Goal: Check status: Check status

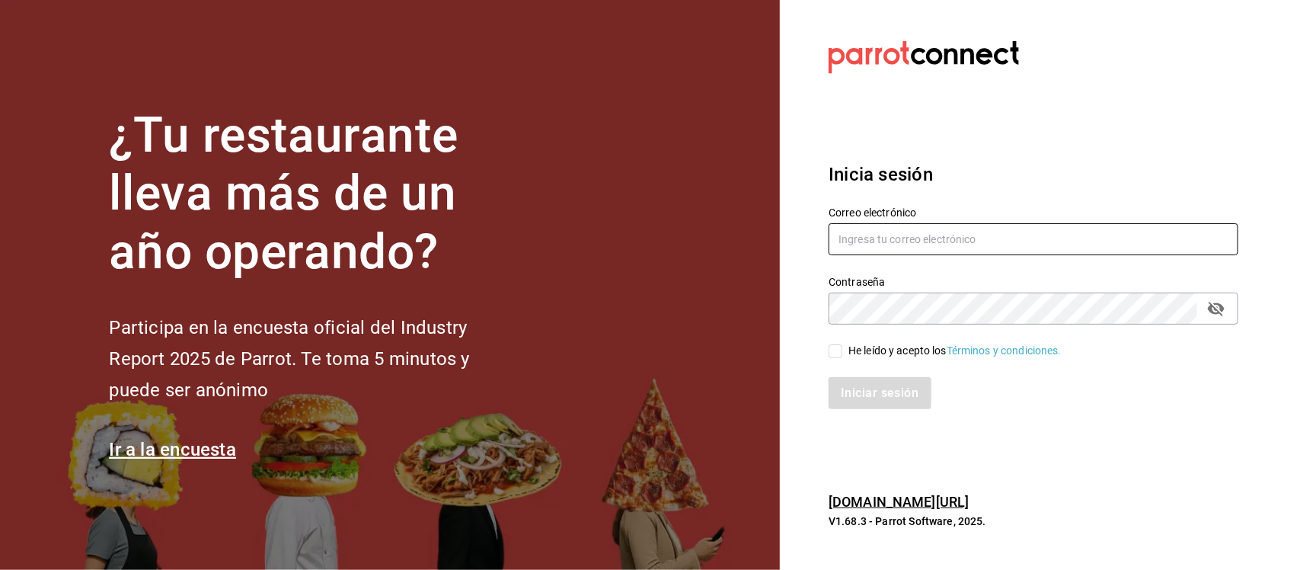
type input "[PERSON_NAME][EMAIL_ADDRESS][DOMAIN_NAME]"
click at [835, 351] on input "He leído y acepto los Términos y condiciones." at bounding box center [835, 351] width 14 height 14
checkbox input "true"
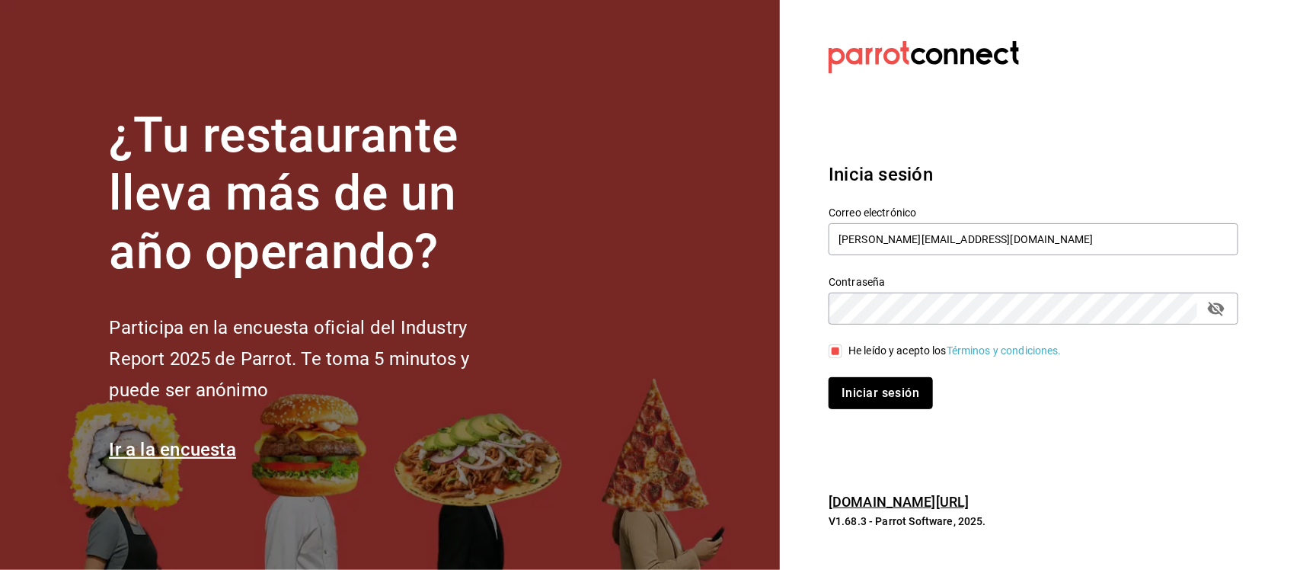
click at [885, 394] on button "Iniciar sesión" at bounding box center [880, 393] width 104 height 32
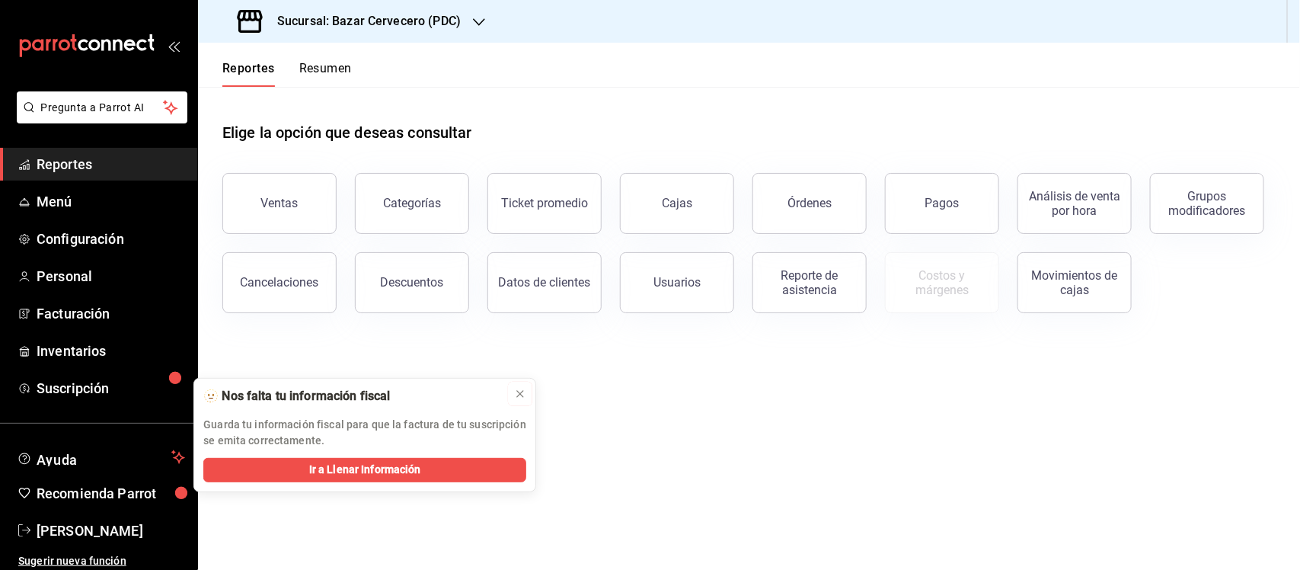
click at [522, 392] on icon at bounding box center [520, 394] width 6 height 6
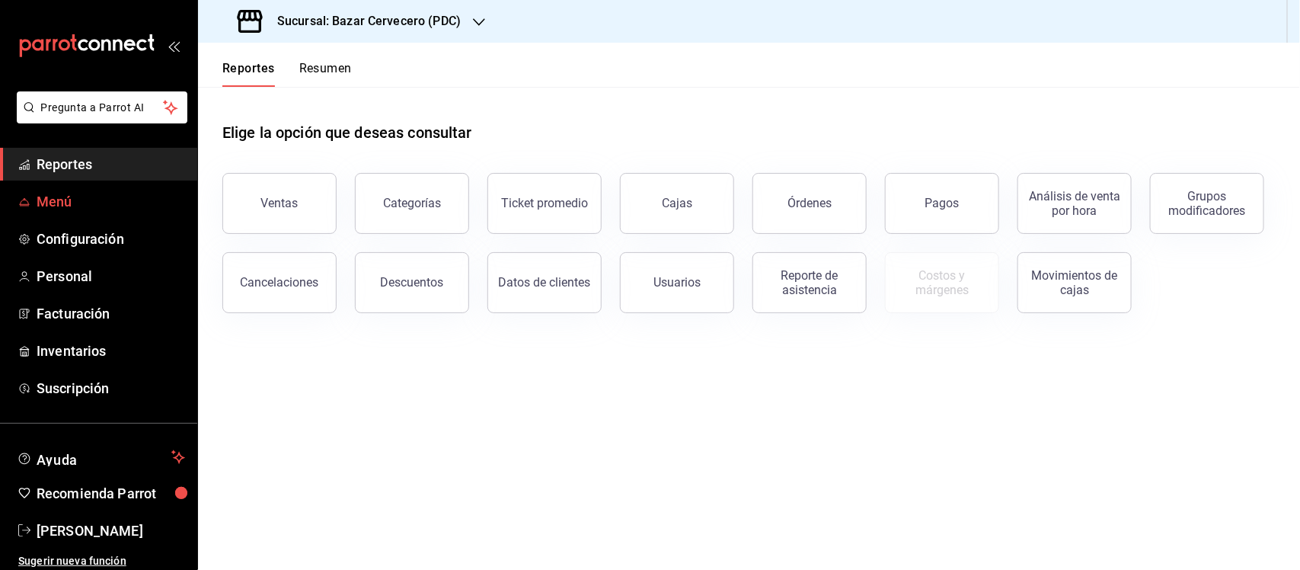
click at [59, 198] on span "Menú" at bounding box center [111, 201] width 148 height 21
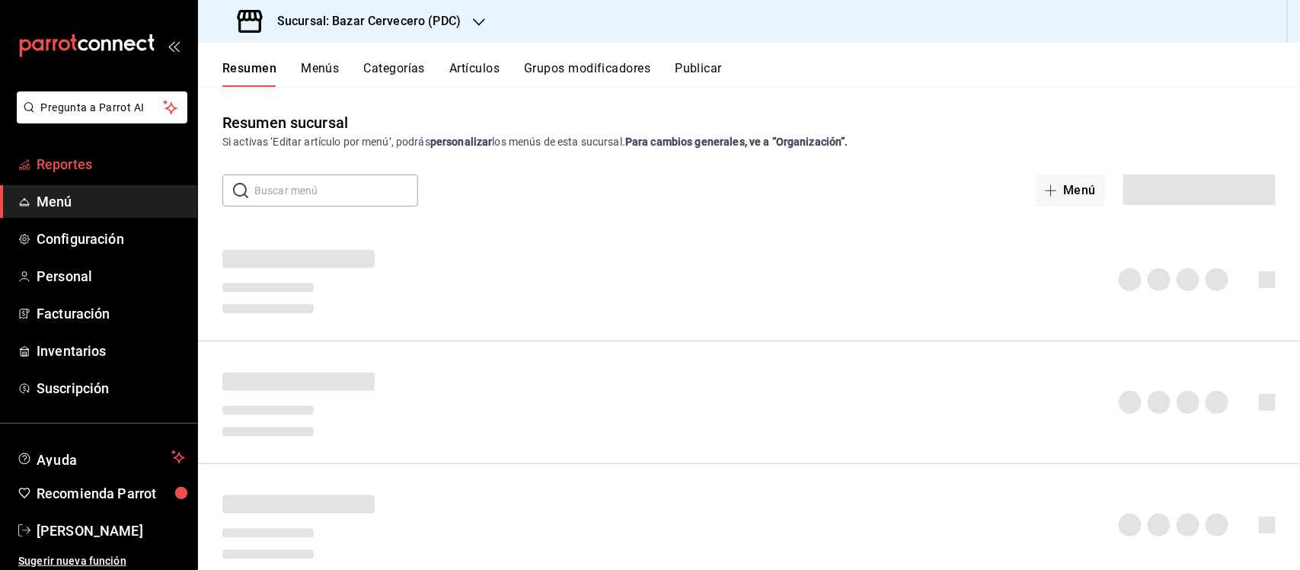
click at [61, 164] on span "Reportes" at bounding box center [111, 164] width 148 height 21
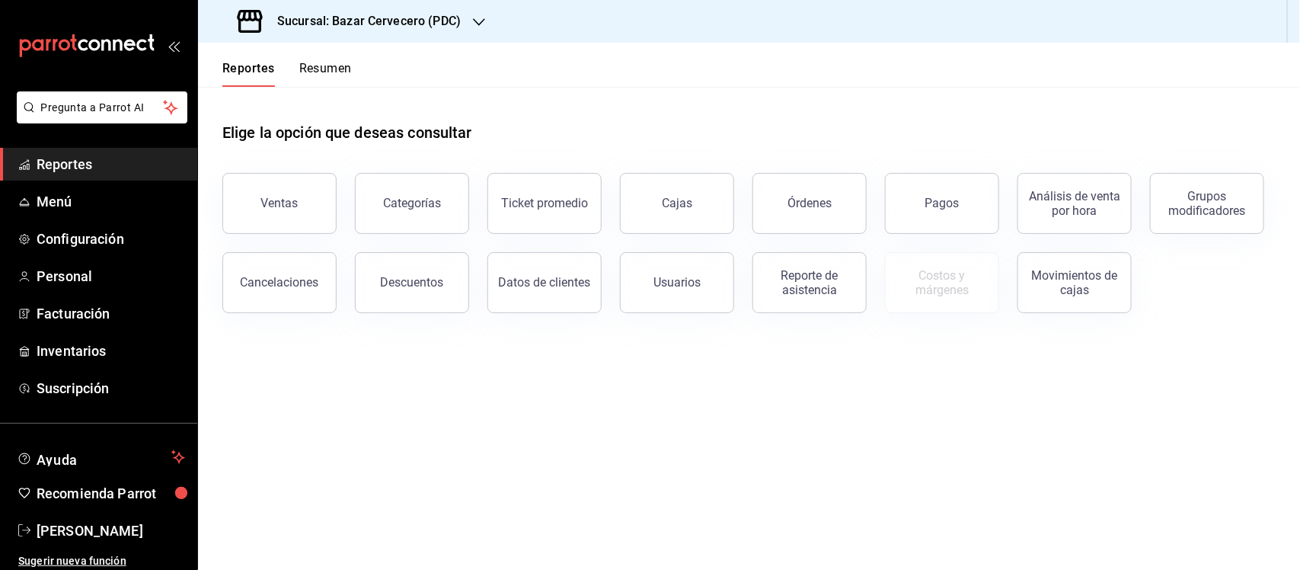
click at [397, 19] on h3 "Sucursal: Bazar Cervecero (PDC)" at bounding box center [363, 21] width 196 height 18
click at [329, 92] on span "Club de la Cerveza (PDC)" at bounding box center [269, 100] width 119 height 16
click at [1082, 290] on div "Movimientos de cajas" at bounding box center [1074, 282] width 94 height 29
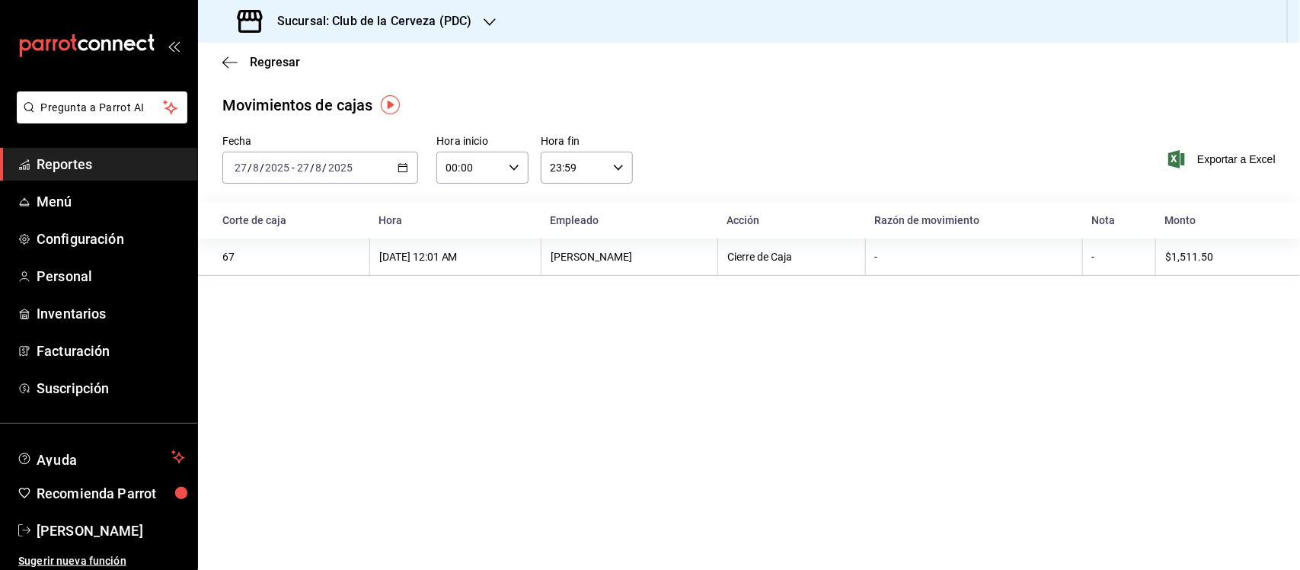
click at [404, 164] on icon "button" at bounding box center [402, 167] width 11 height 11
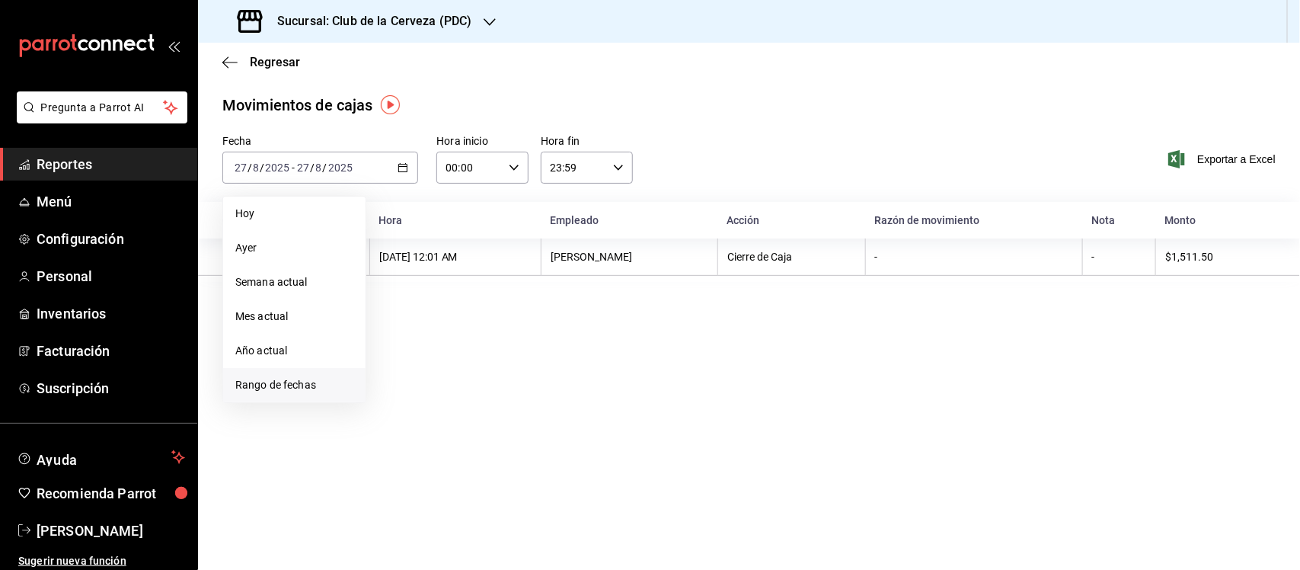
click at [286, 378] on span "Rango de fechas" at bounding box center [294, 385] width 118 height 16
click at [535, 222] on icon "button" at bounding box center [534, 223] width 18 height 18
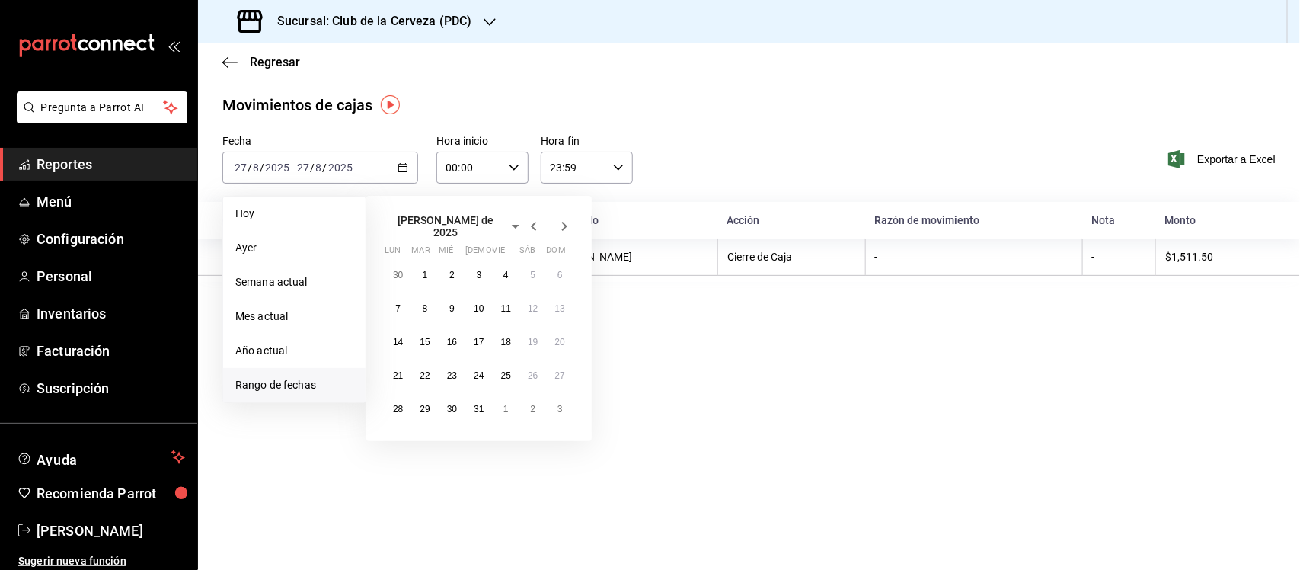
click at [535, 223] on icon "button" at bounding box center [534, 226] width 18 height 18
click at [535, 223] on icon "button" at bounding box center [534, 223] width 18 height 18
click at [480, 265] on abbr "1" at bounding box center [479, 268] width 5 height 11
click at [567, 223] on icon "button" at bounding box center [564, 223] width 18 height 18
click at [568, 223] on icon "button" at bounding box center [564, 223] width 18 height 18
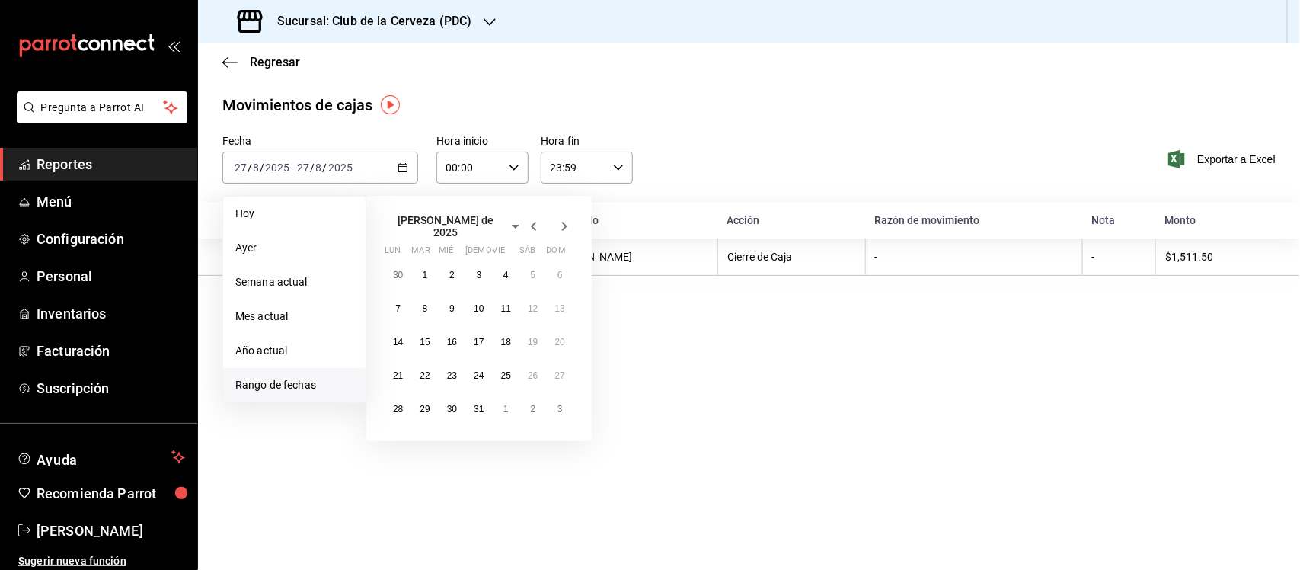
click at [568, 223] on icon "button" at bounding box center [564, 226] width 18 height 18
click at [448, 402] on abbr "27" at bounding box center [452, 402] width 10 height 11
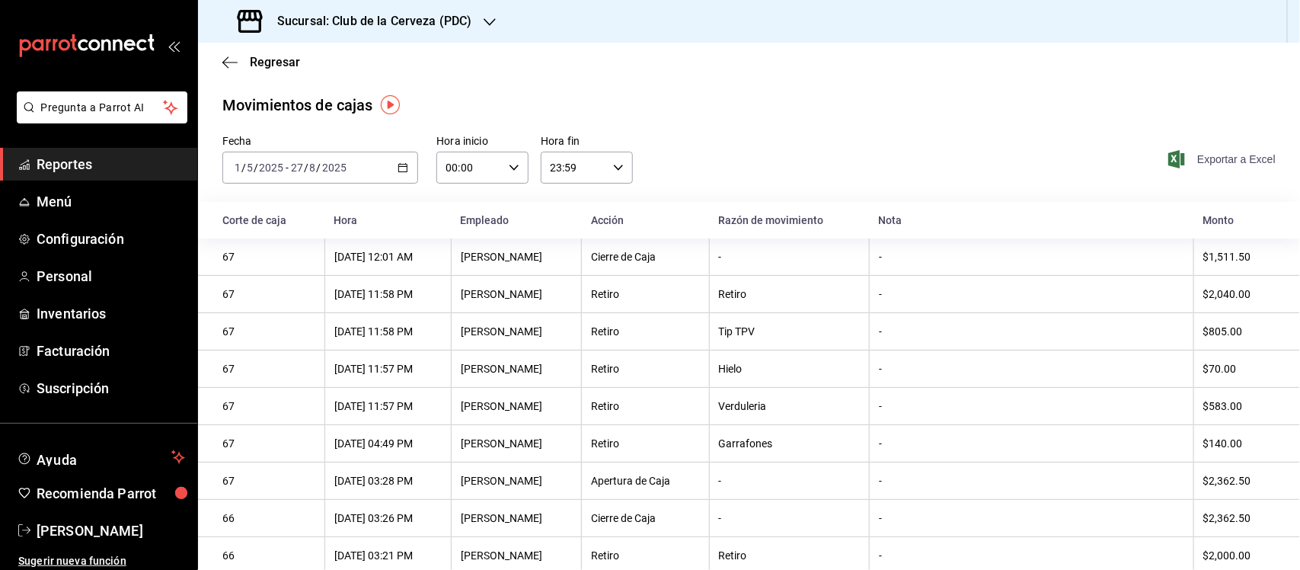
click at [1170, 155] on icon "button" at bounding box center [1176, 159] width 17 height 18
